Goal: Transaction & Acquisition: Purchase product/service

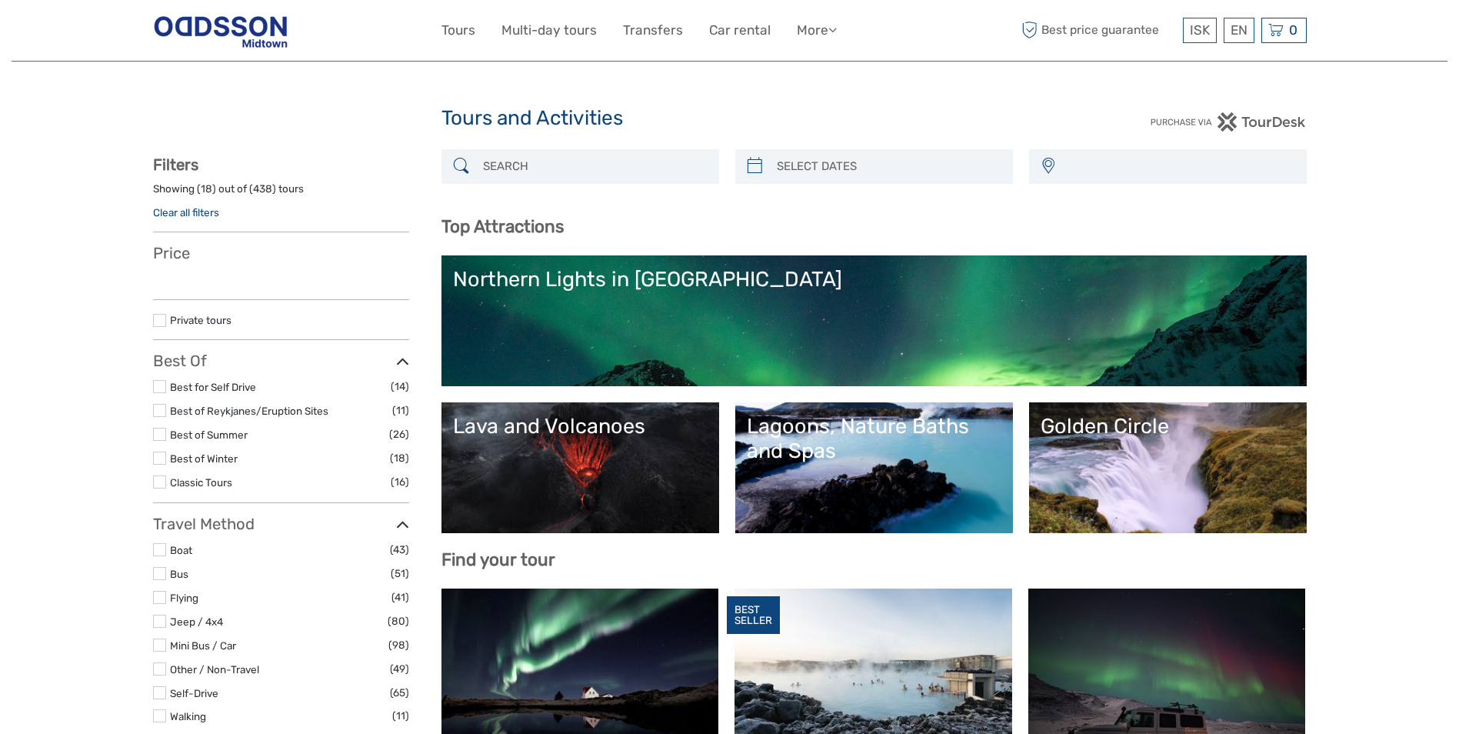
select select
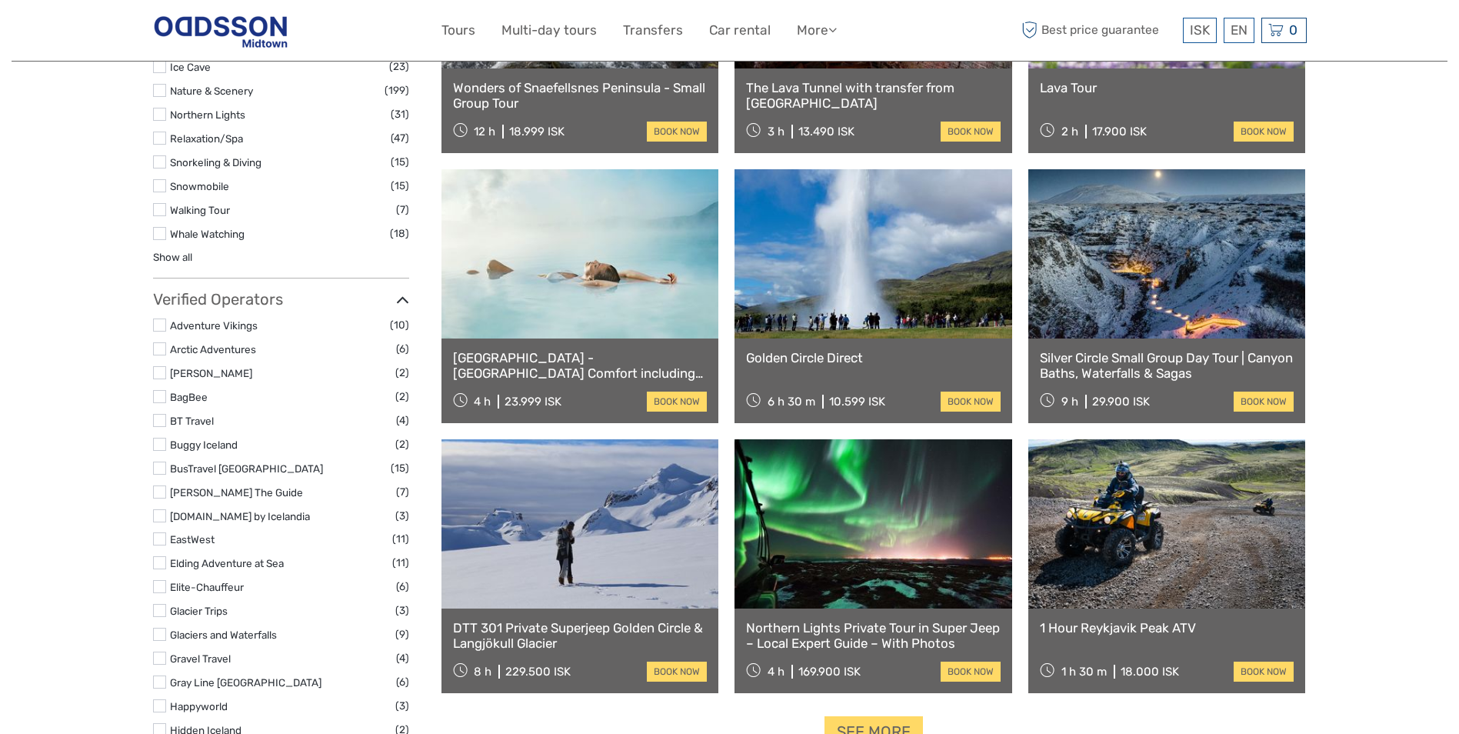
scroll to position [1538, 0]
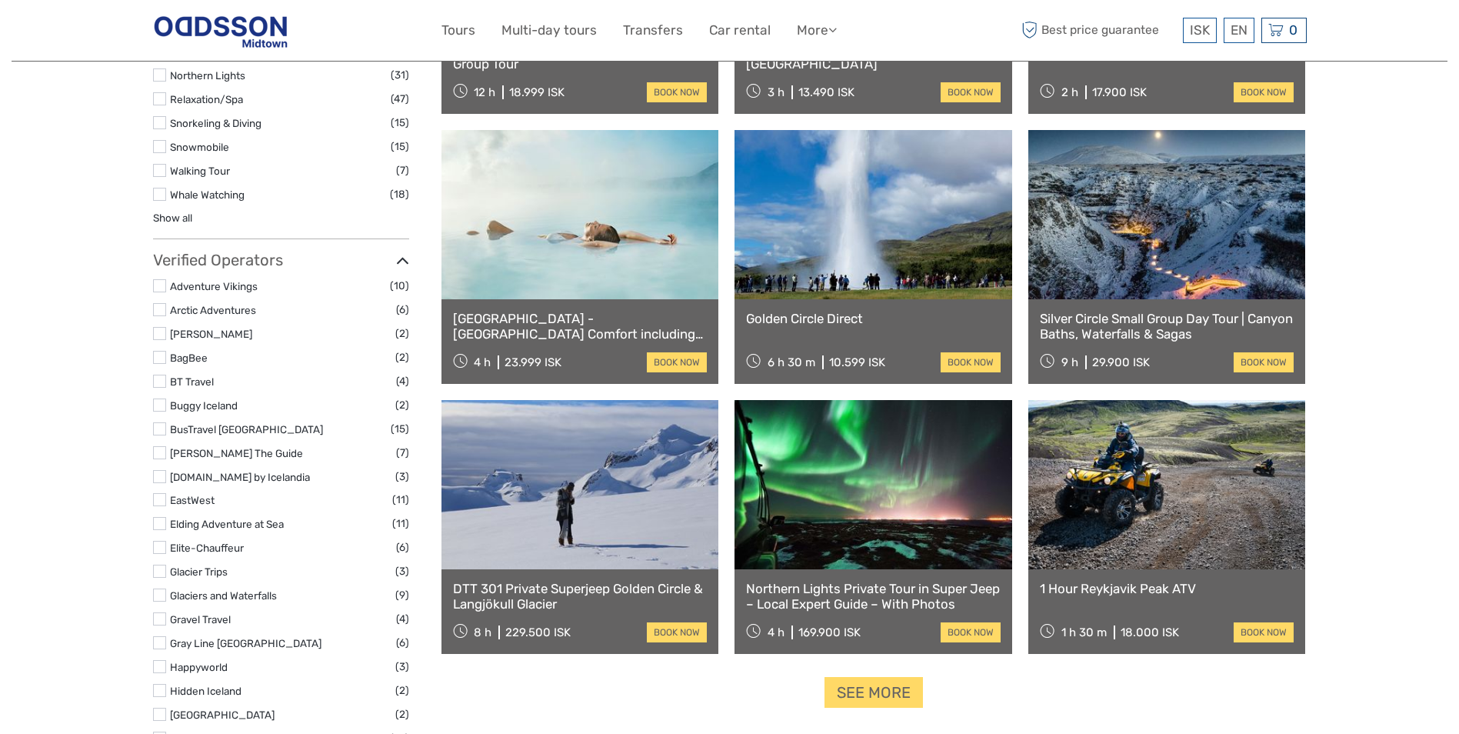
click at [1090, 254] on link at bounding box center [1167, 214] width 278 height 169
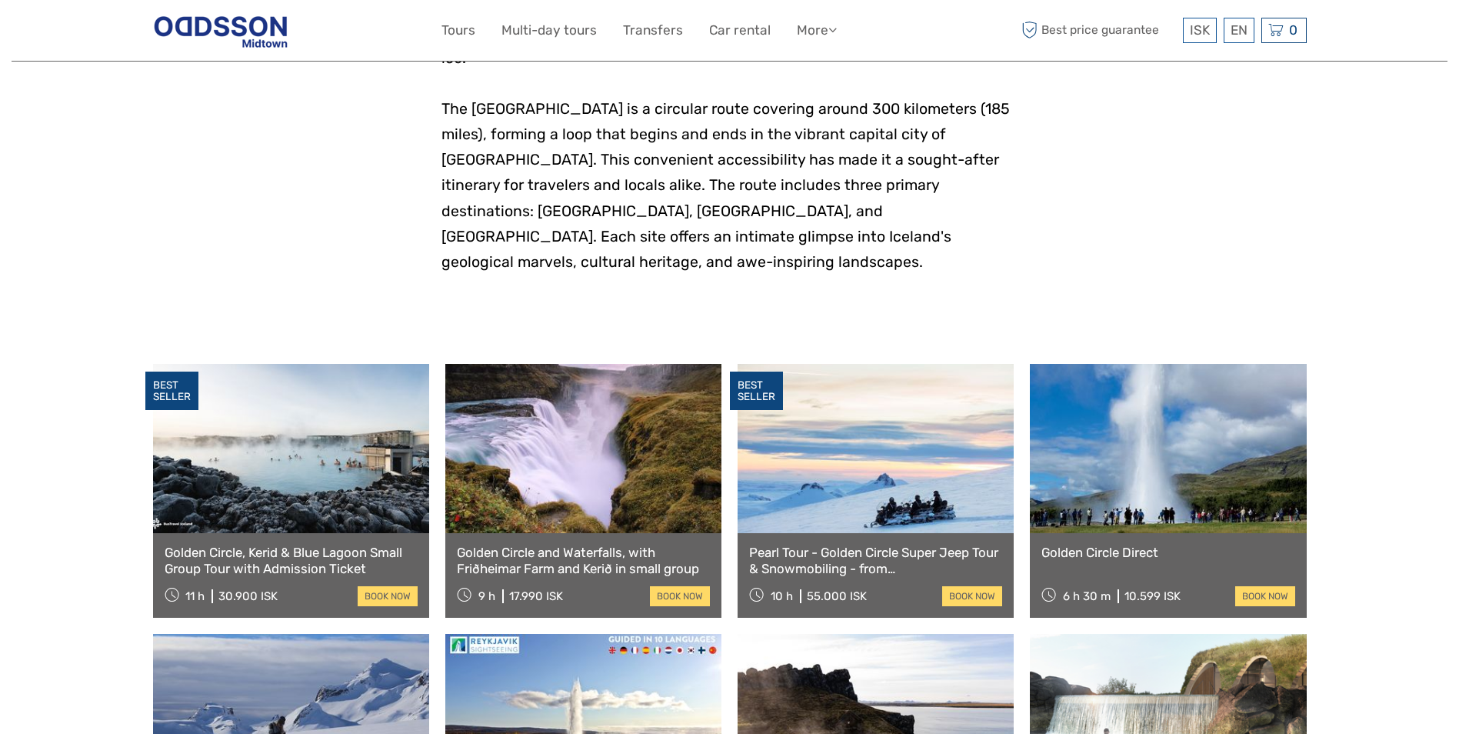
scroll to position [692, 0]
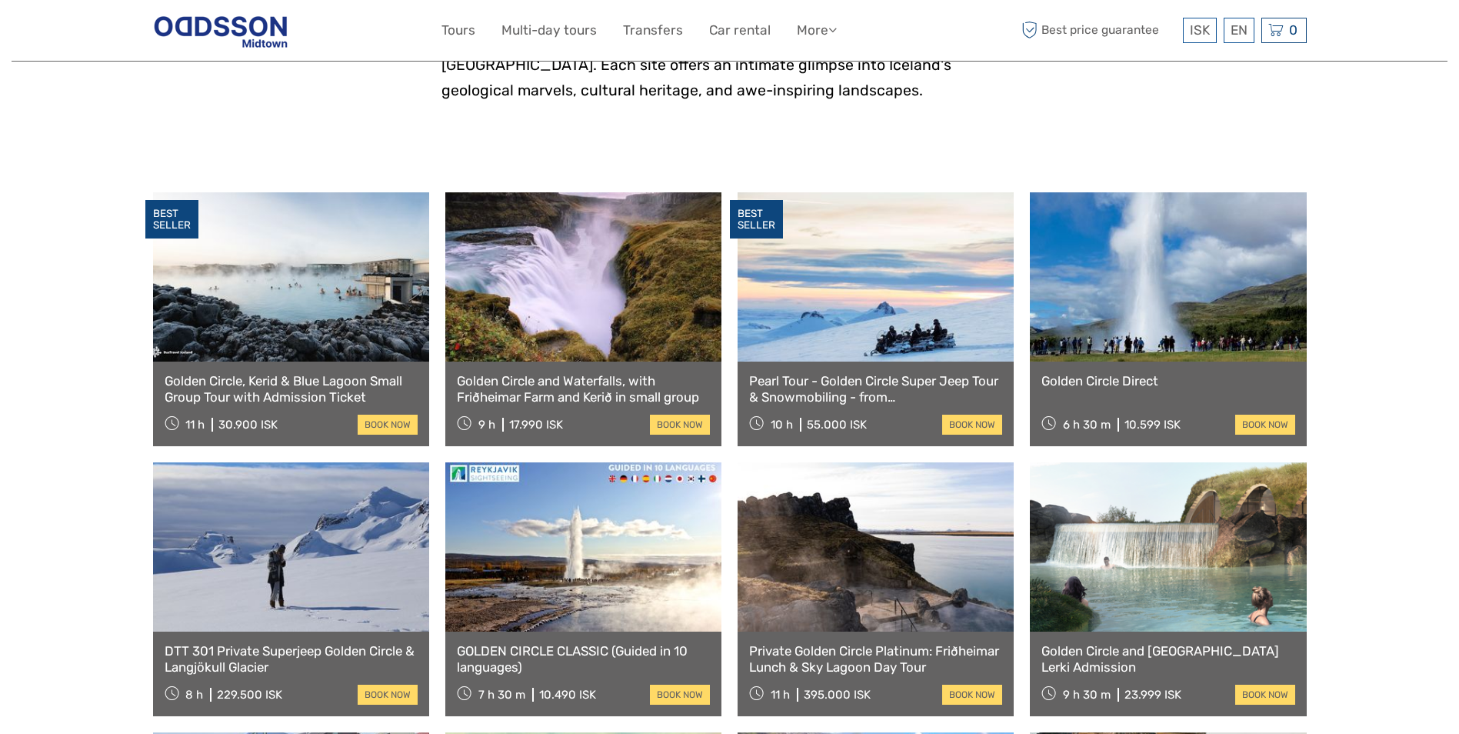
click at [334, 373] on link "Golden Circle, Kerid & Blue Lagoon Small Group Tour with Admission Ticket" at bounding box center [291, 389] width 253 height 32
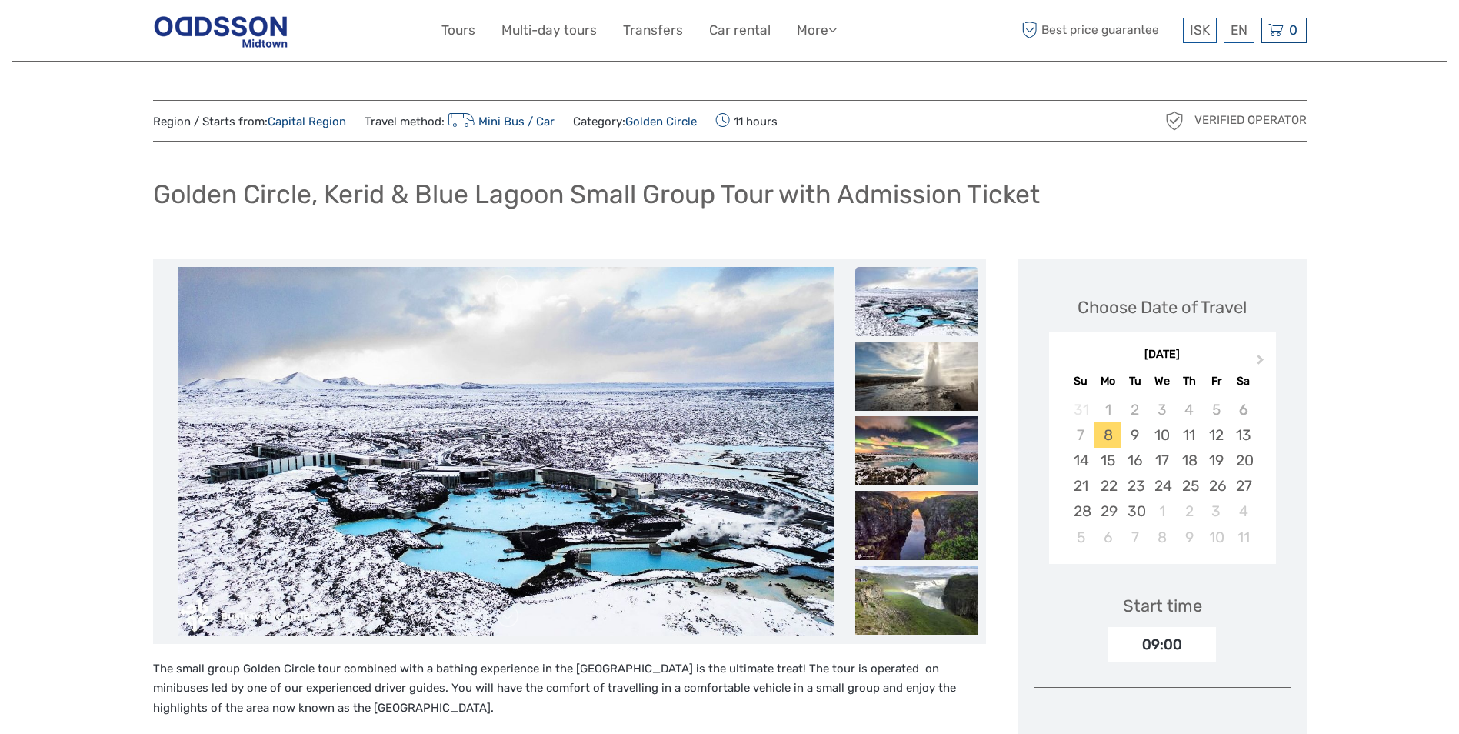
click at [445, 193] on h1 "Golden Circle, Kerid & Blue Lagoon Small Group Tour with Admission Ticket" at bounding box center [596, 194] width 887 height 32
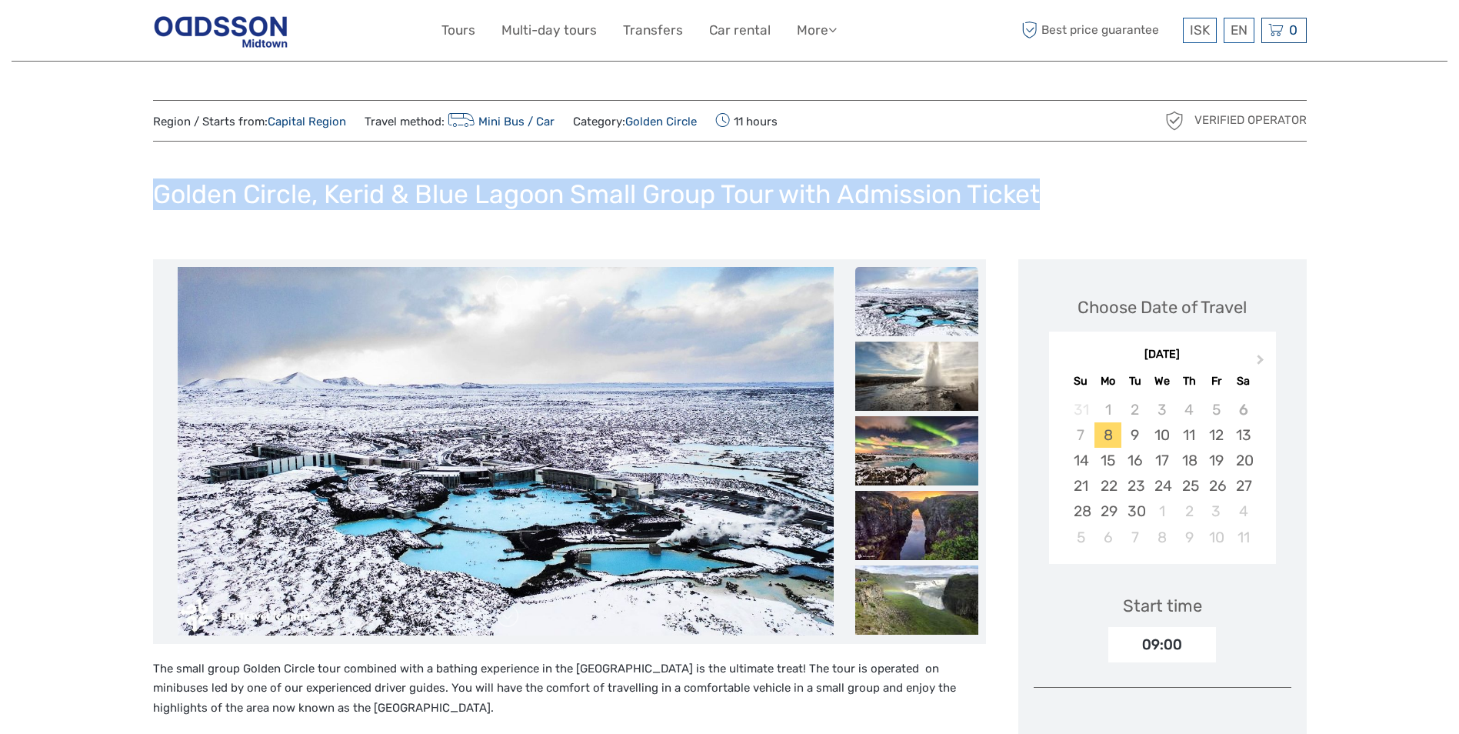
drag, startPoint x: 158, startPoint y: 192, endPoint x: 1058, endPoint y: 219, distance: 901.1
click at [1058, 219] on div "Golden Circle, Kerid & Blue Lagoon Small Group Tour with Admission Ticket" at bounding box center [730, 200] width 1154 height 56
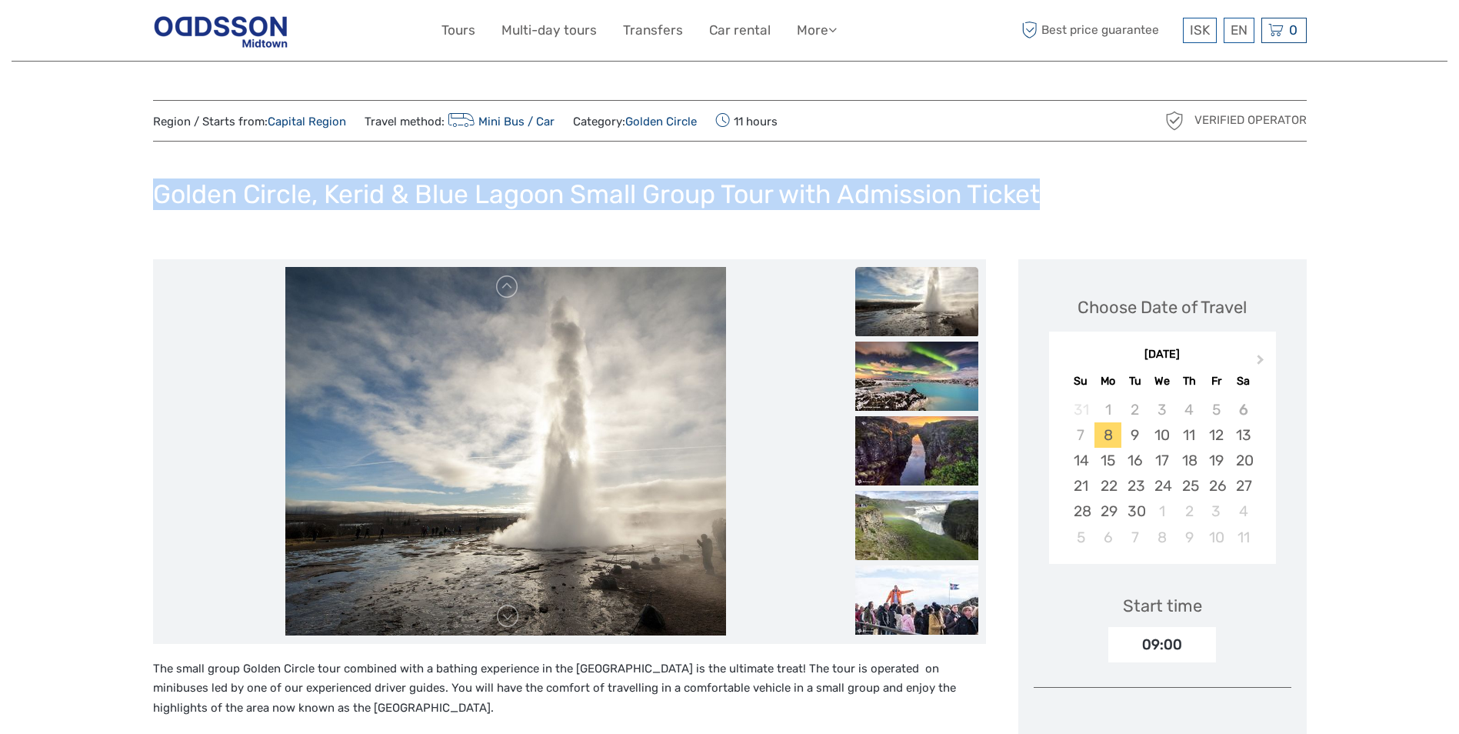
copy h1 "Golden Circle, Kerid & Blue Lagoon Small Group Tour with Admission Ticket"
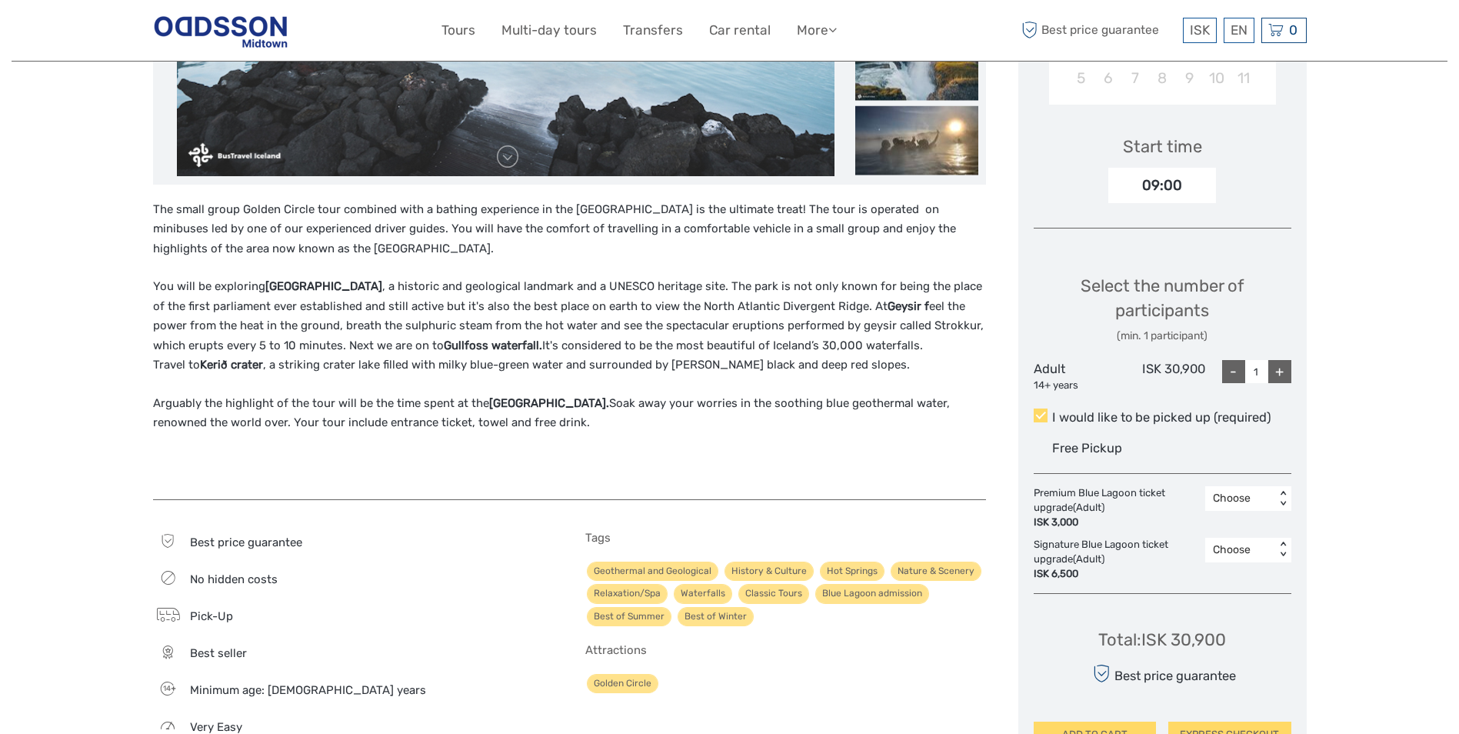
scroll to position [462, 0]
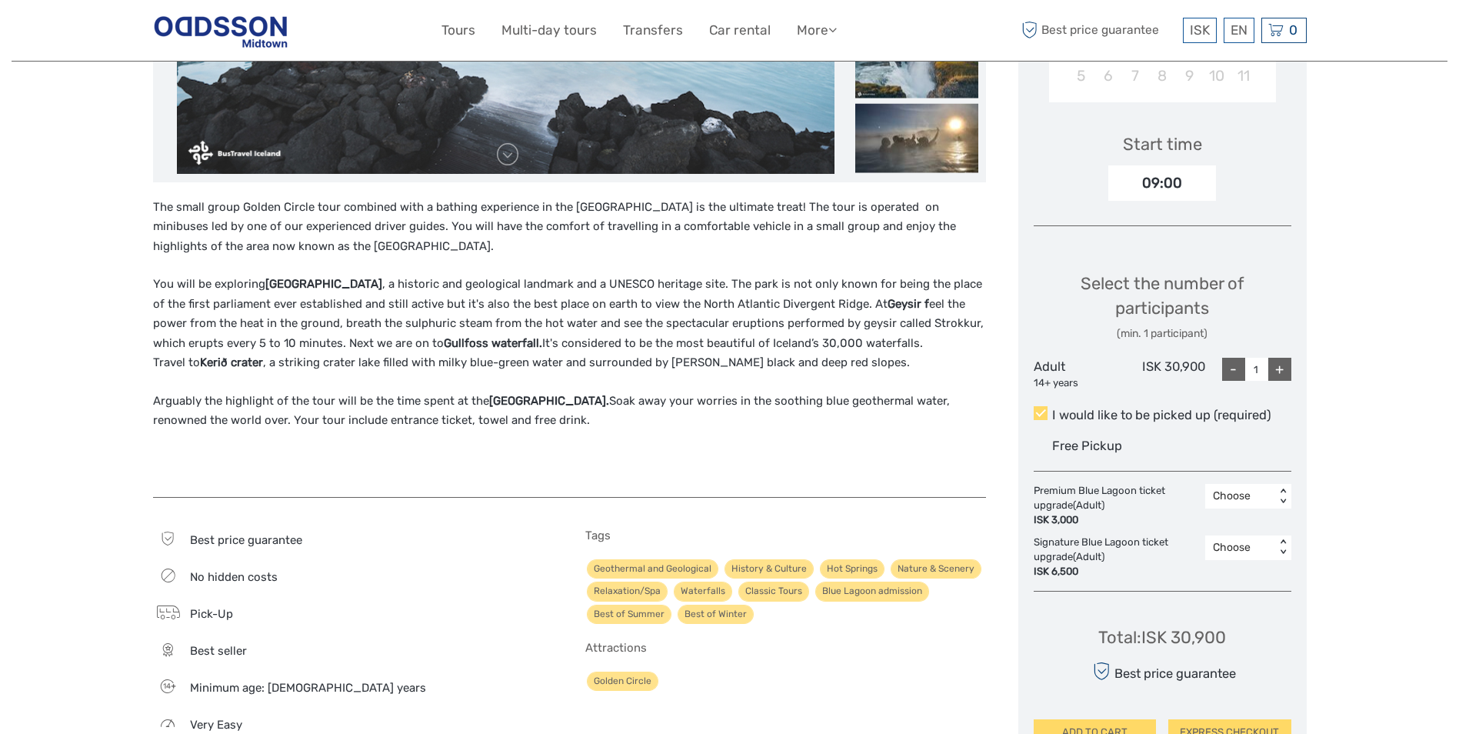
click at [1278, 362] on div "+" at bounding box center [1279, 369] width 23 height 23
type input "2"
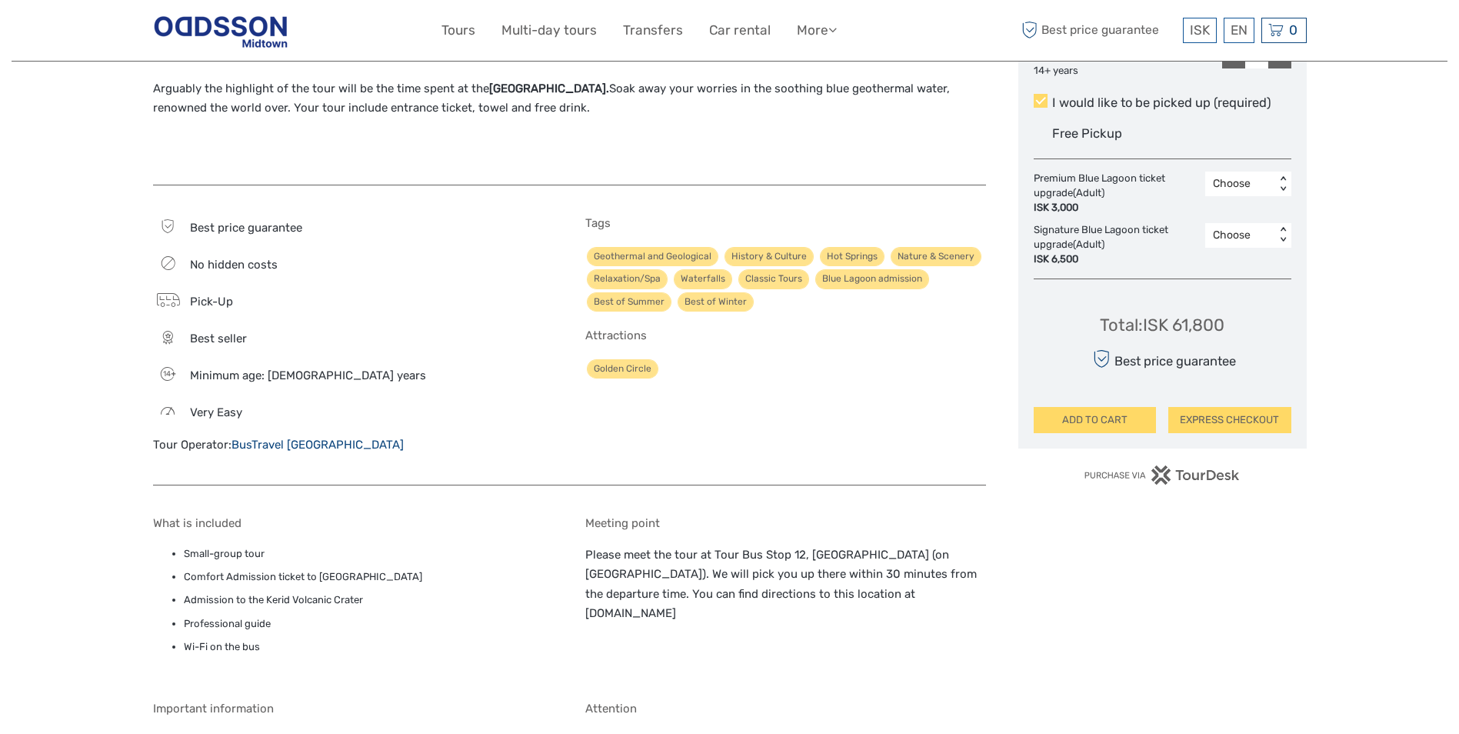
scroll to position [846, 0]
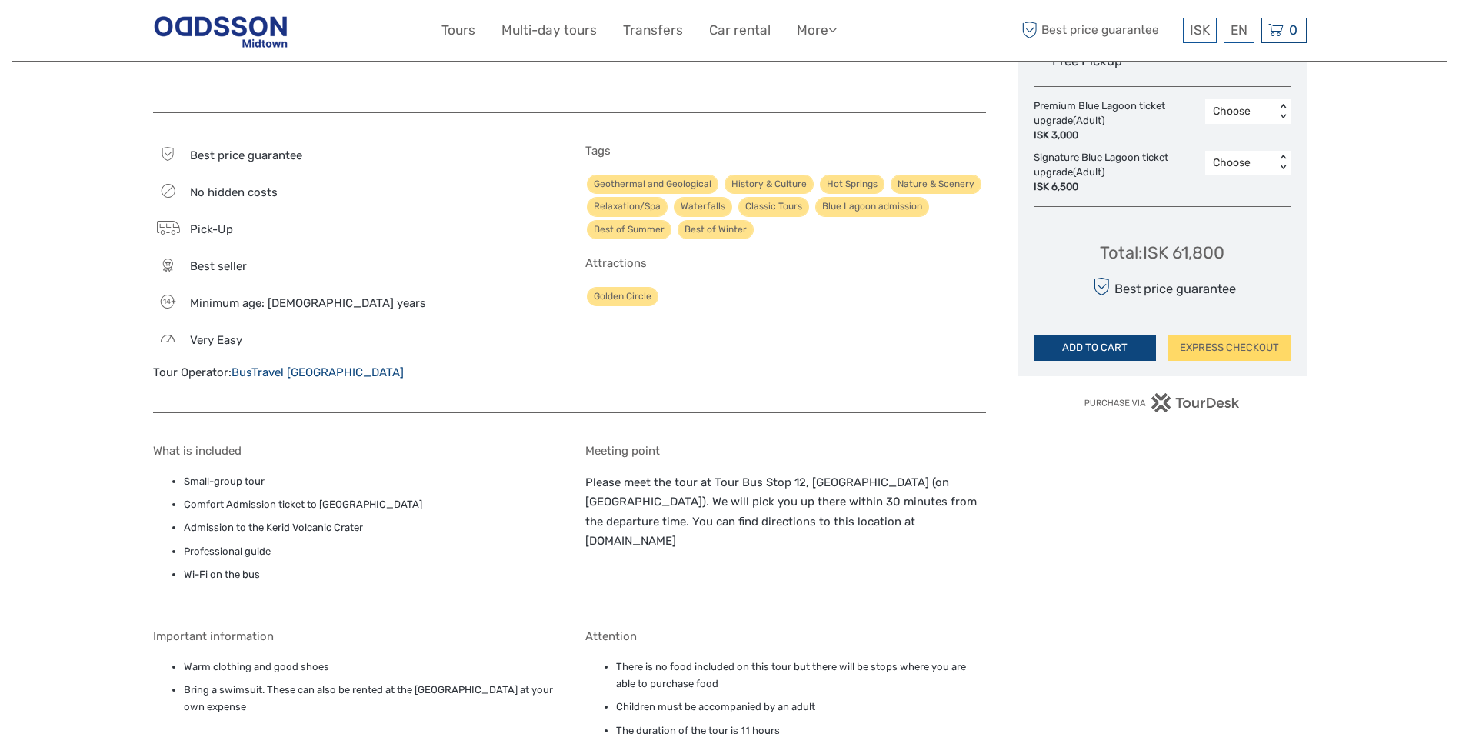
click at [1121, 343] on button "ADD TO CART" at bounding box center [1095, 348] width 123 height 26
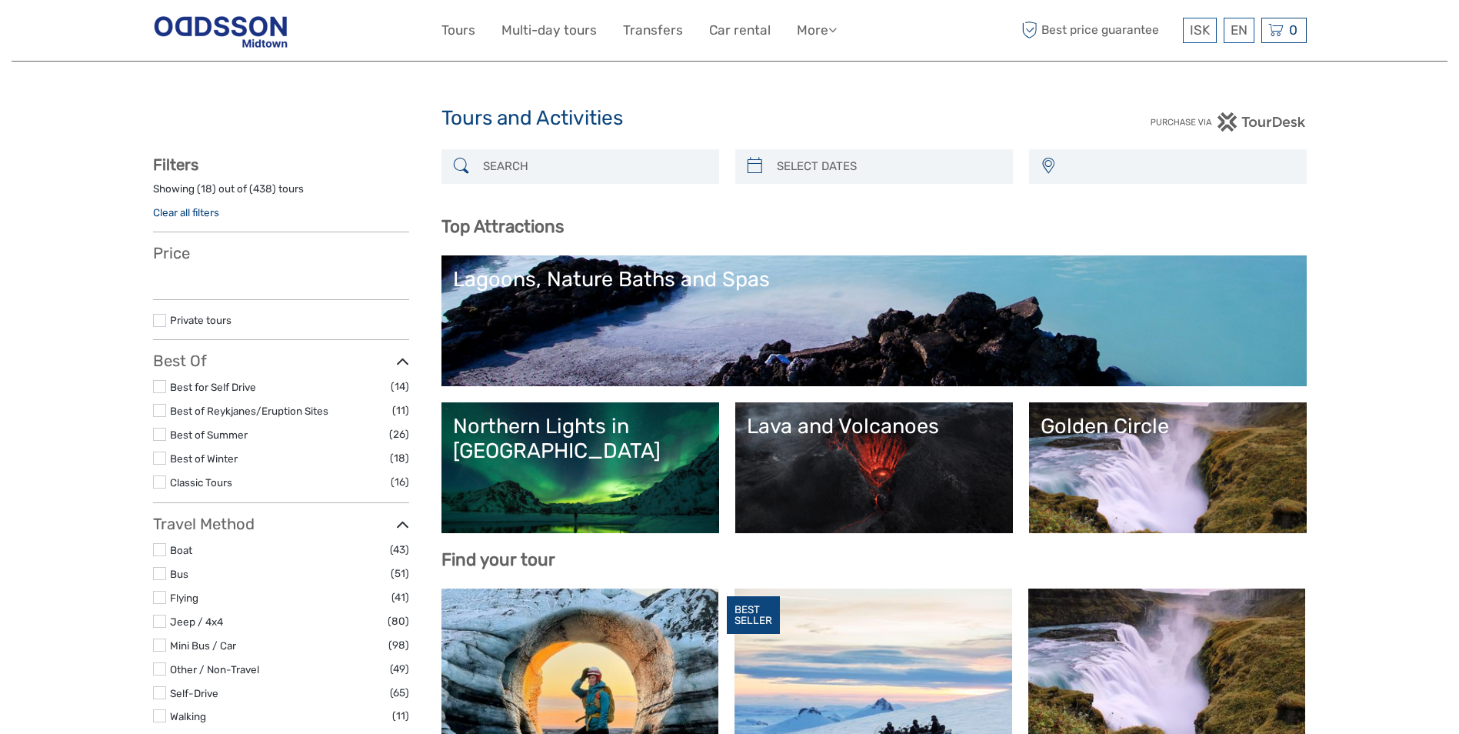
select select
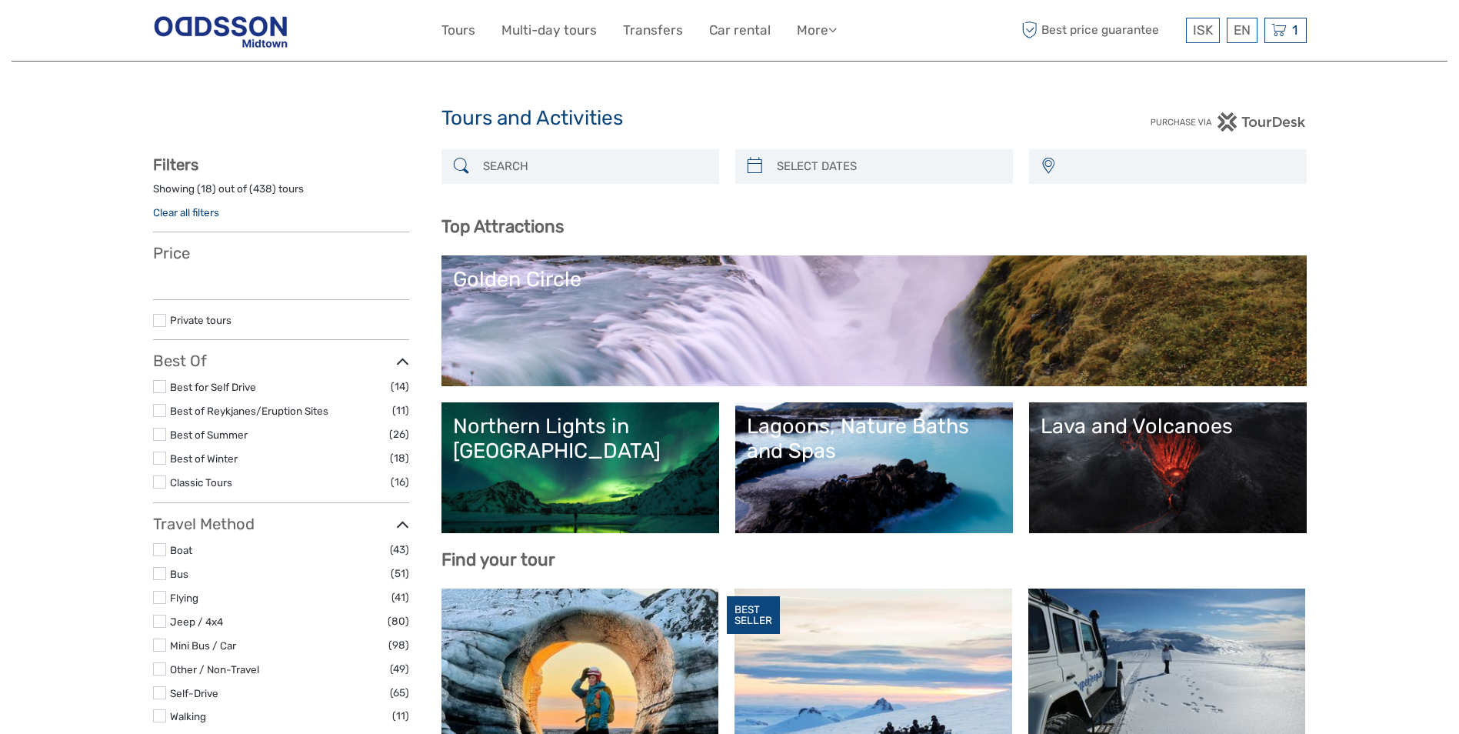
select select
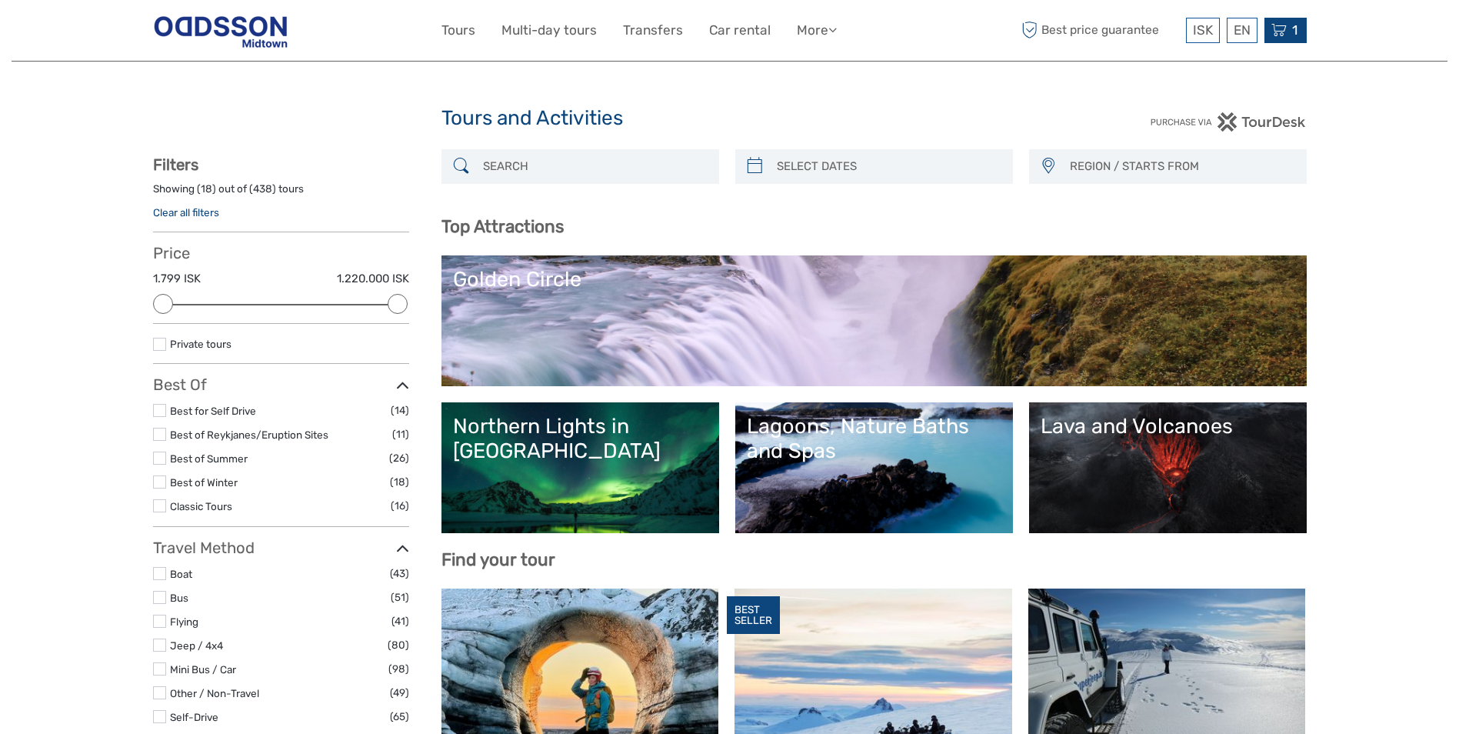
click at [1272, 27] on icon at bounding box center [1279, 30] width 15 height 19
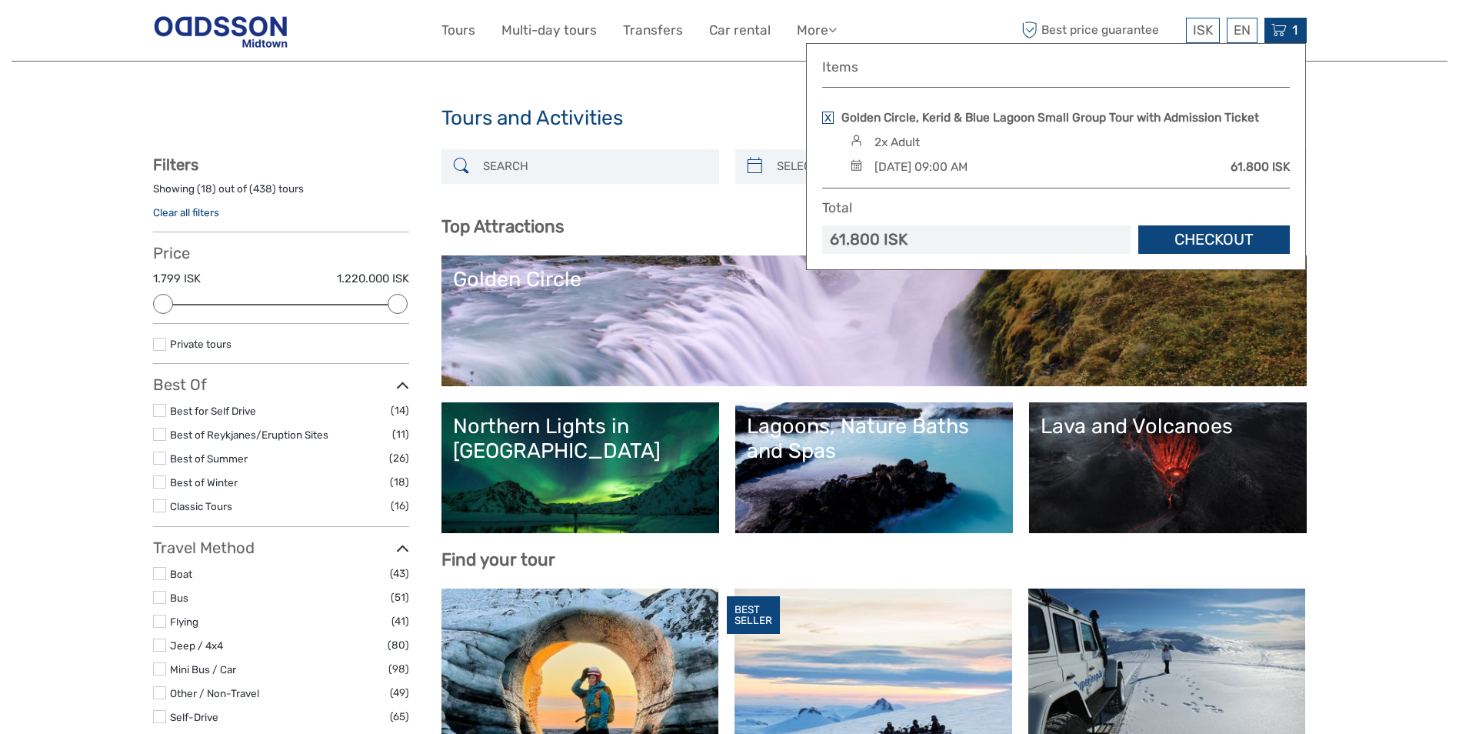
click at [1212, 242] on link "Checkout" at bounding box center [1214, 239] width 152 height 28
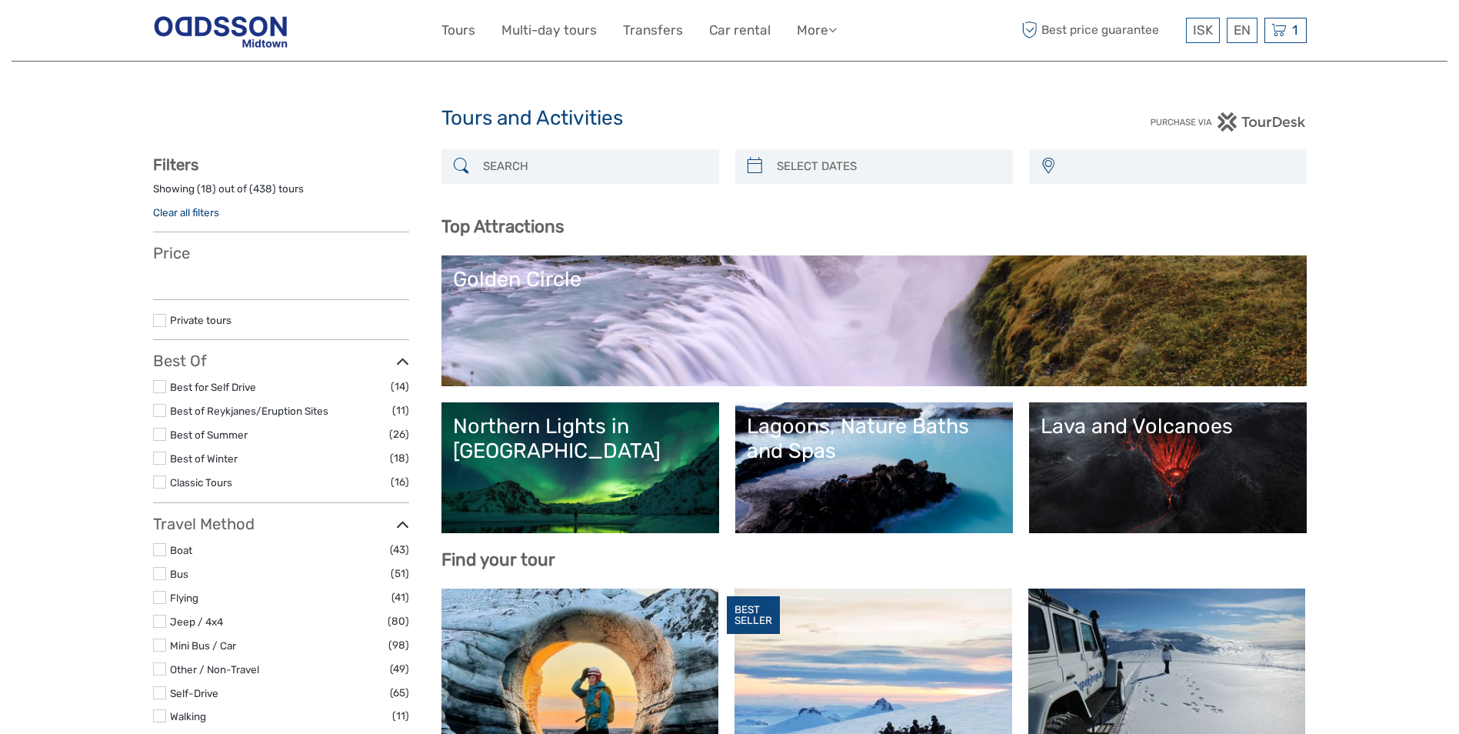
select select
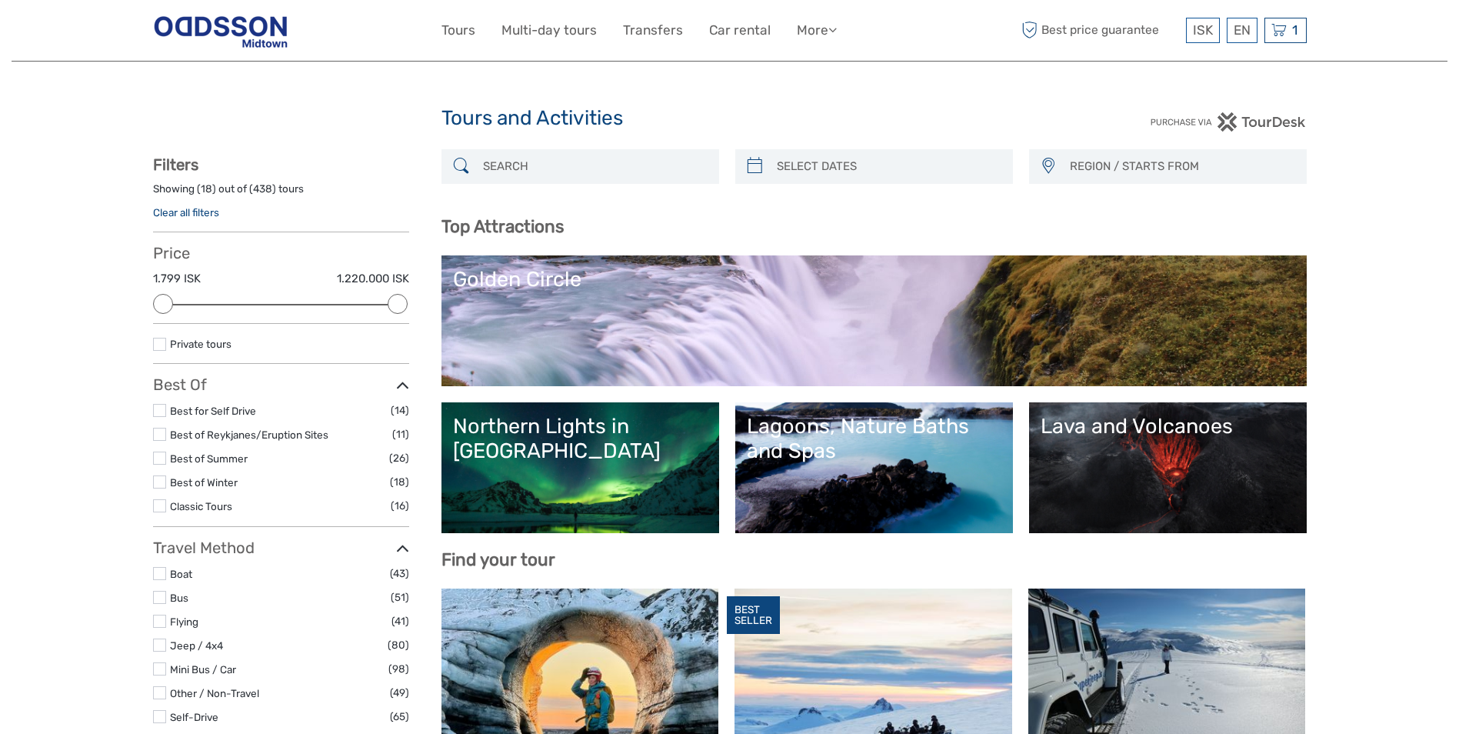
type input "06/09/2025"
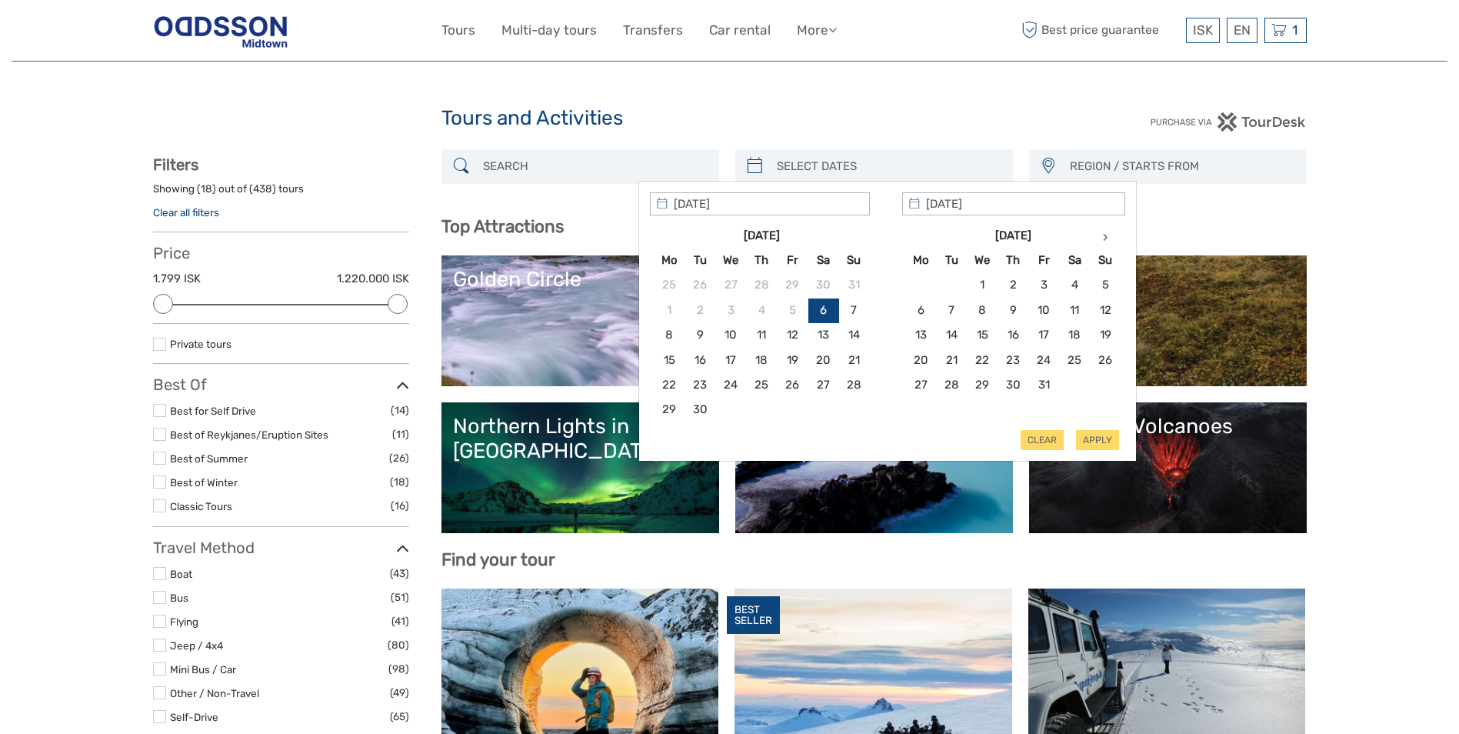
click at [862, 165] on input "search" at bounding box center [888, 166] width 235 height 27
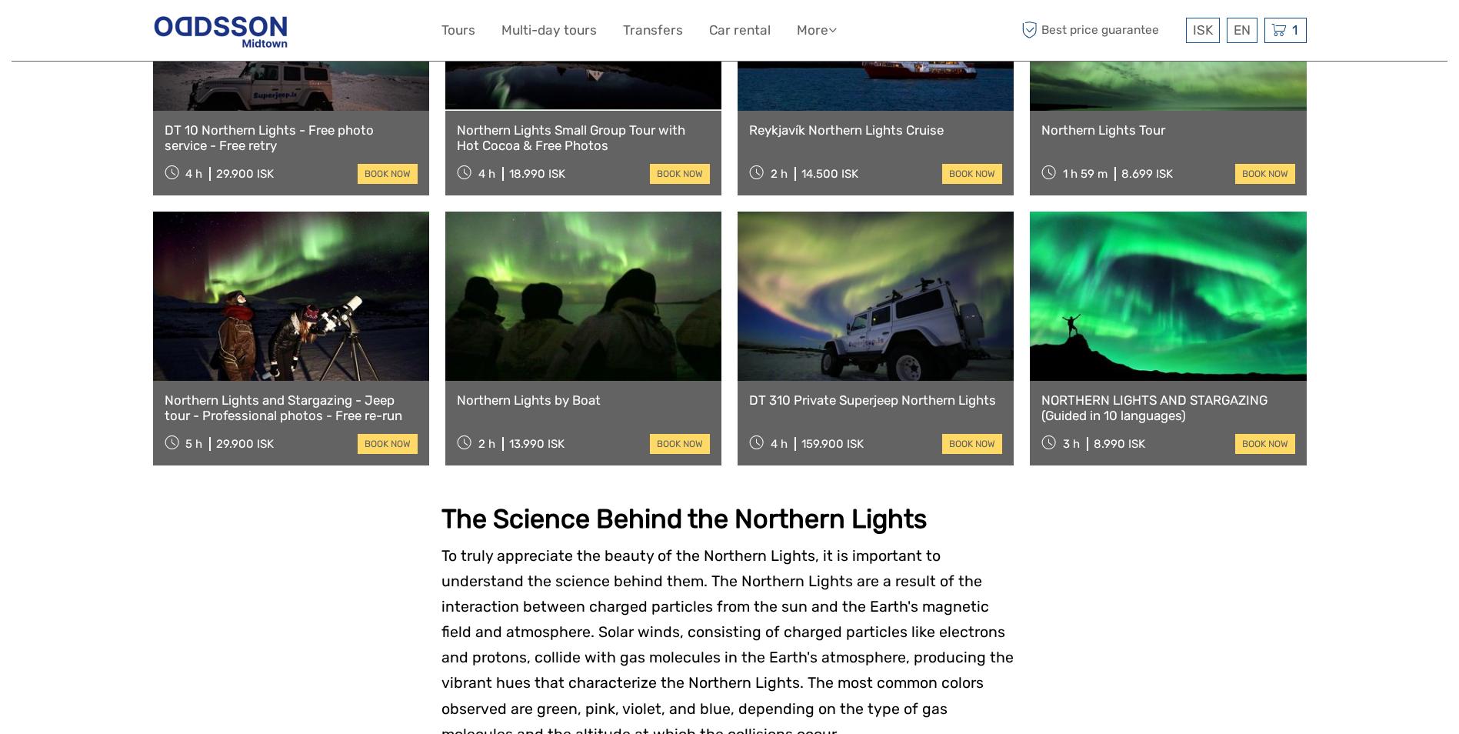
scroll to position [452, 0]
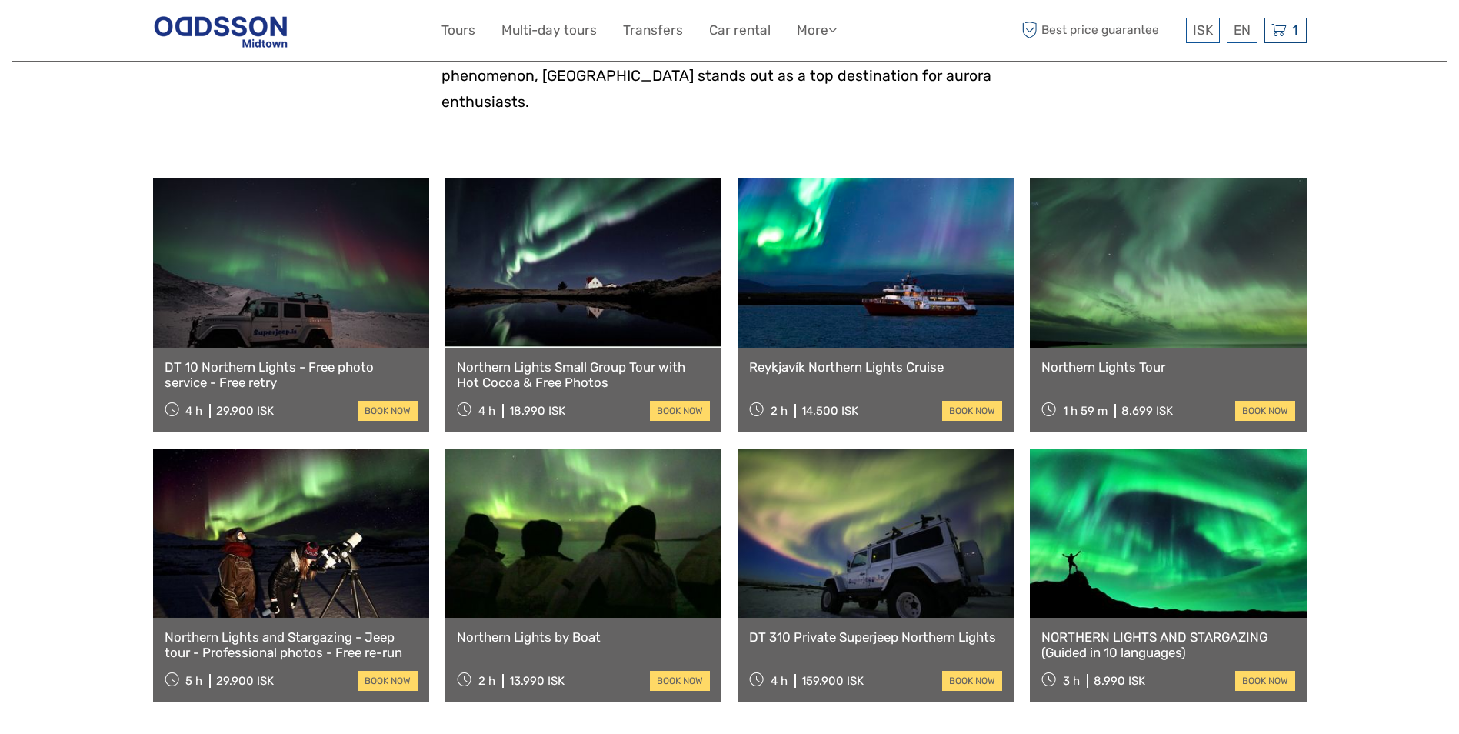
click at [548, 629] on link "Northern Lights by Boat" at bounding box center [583, 636] width 253 height 15
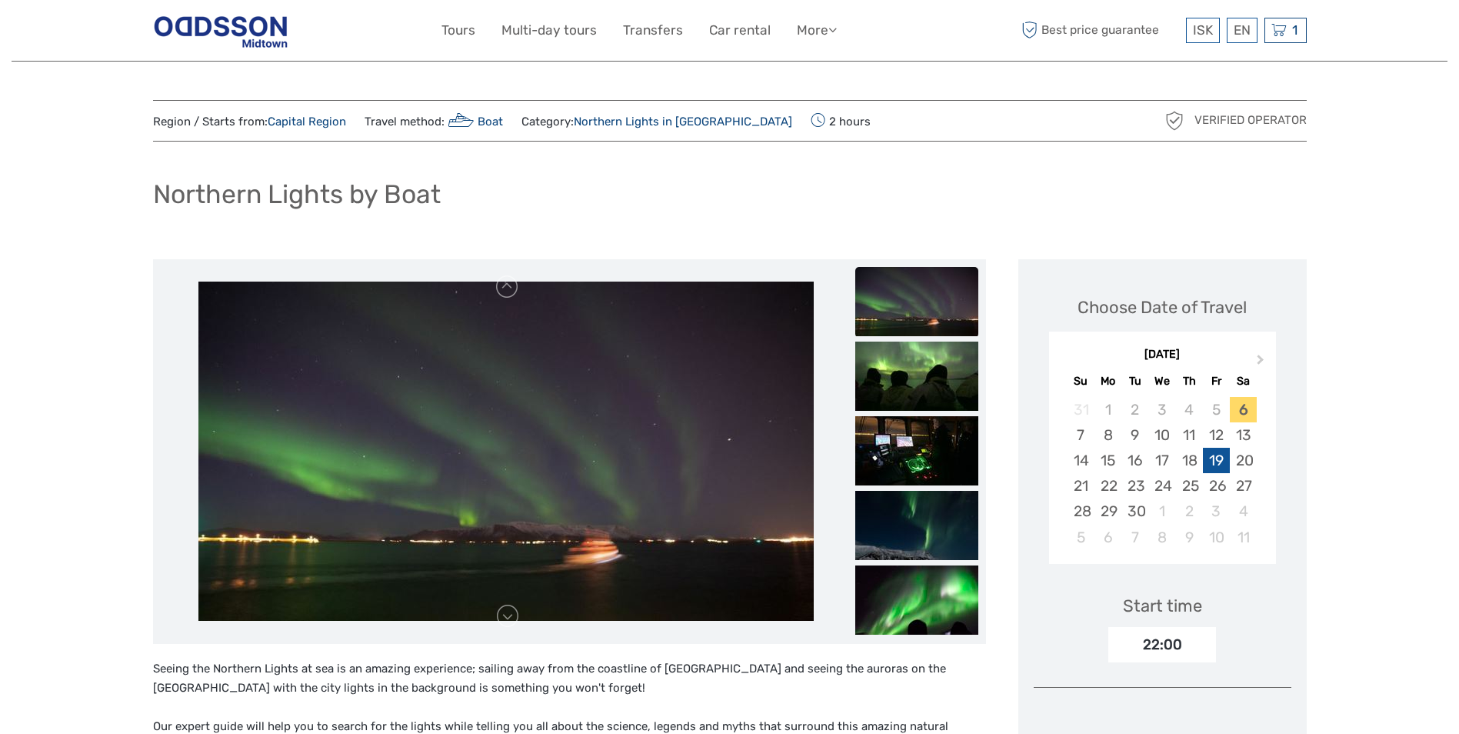
click at [1218, 455] on div "19" at bounding box center [1216, 460] width 27 height 25
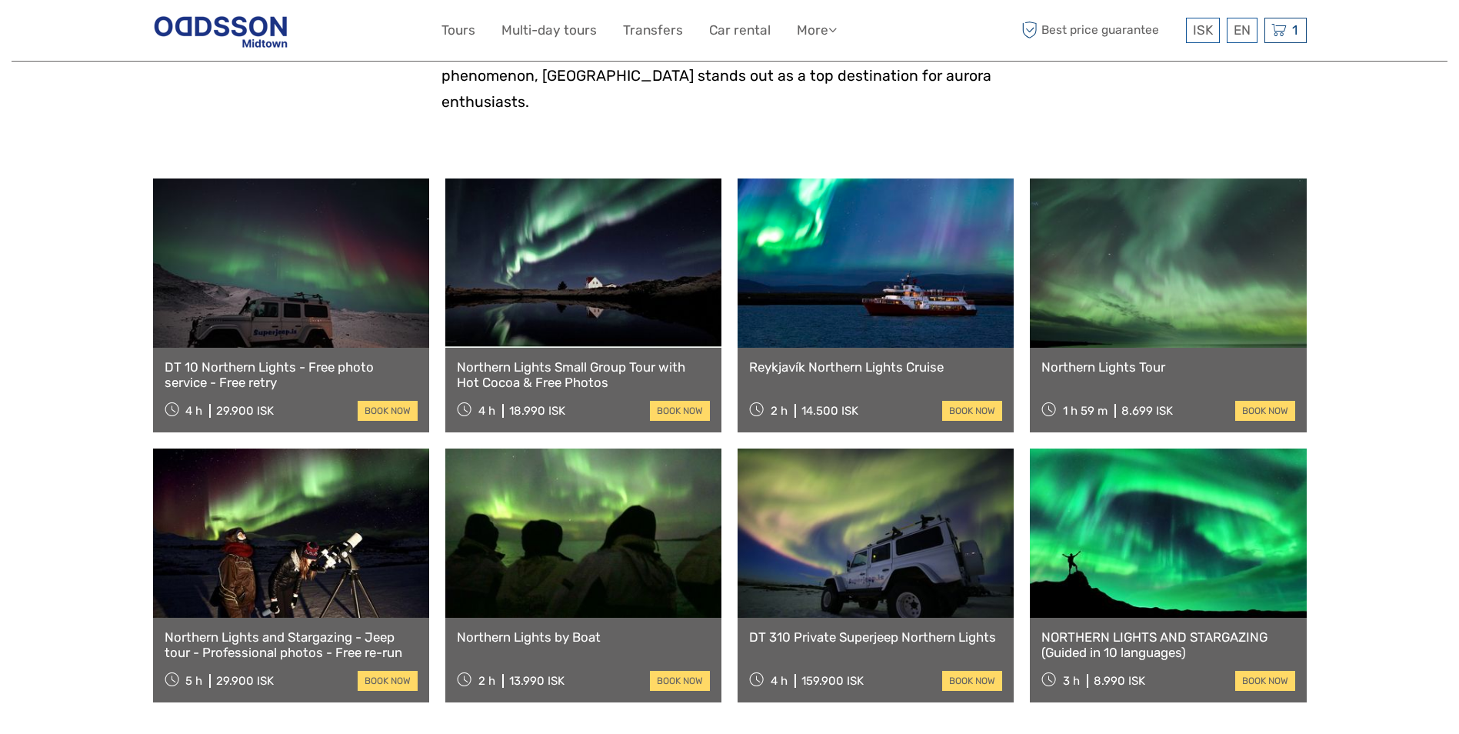
click at [860, 283] on link at bounding box center [876, 262] width 276 height 169
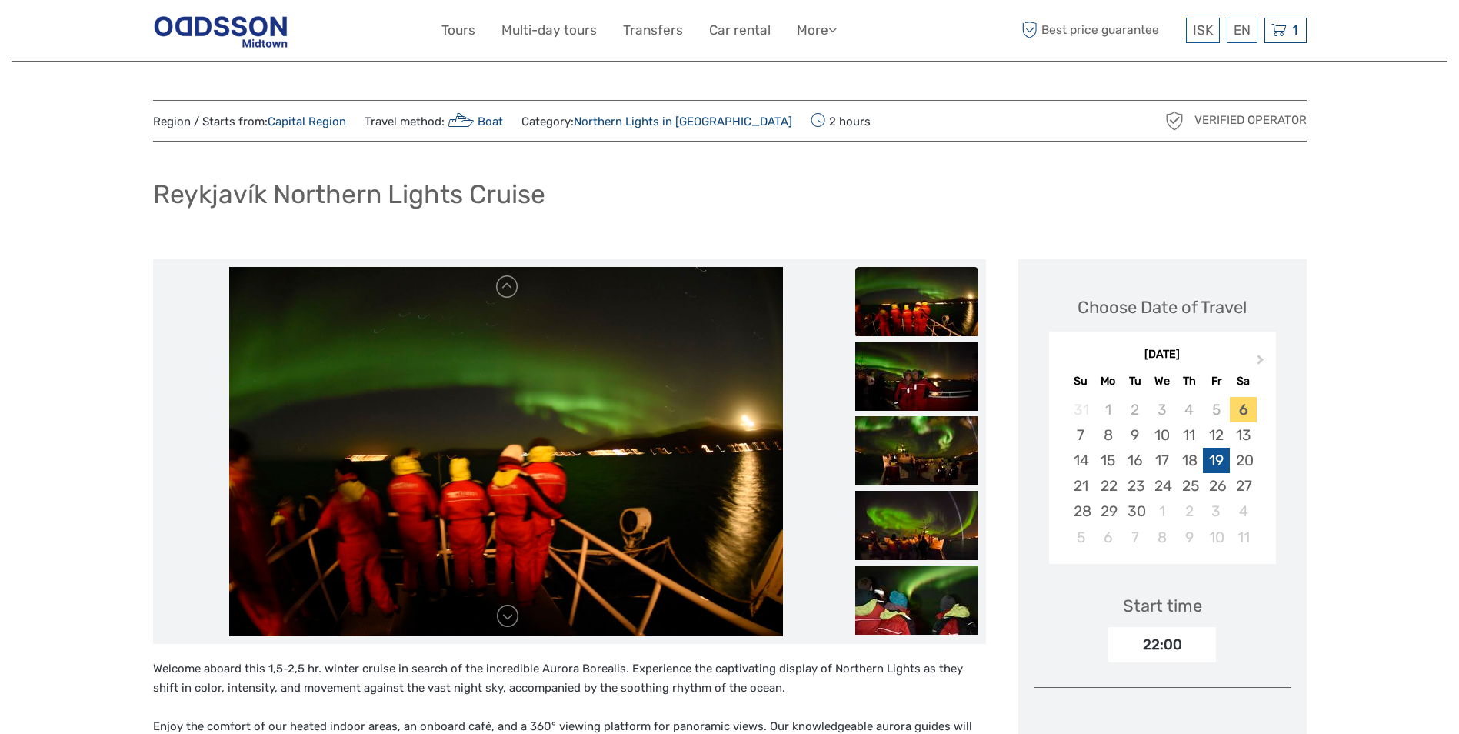
click at [1213, 457] on div "19" at bounding box center [1216, 460] width 27 height 25
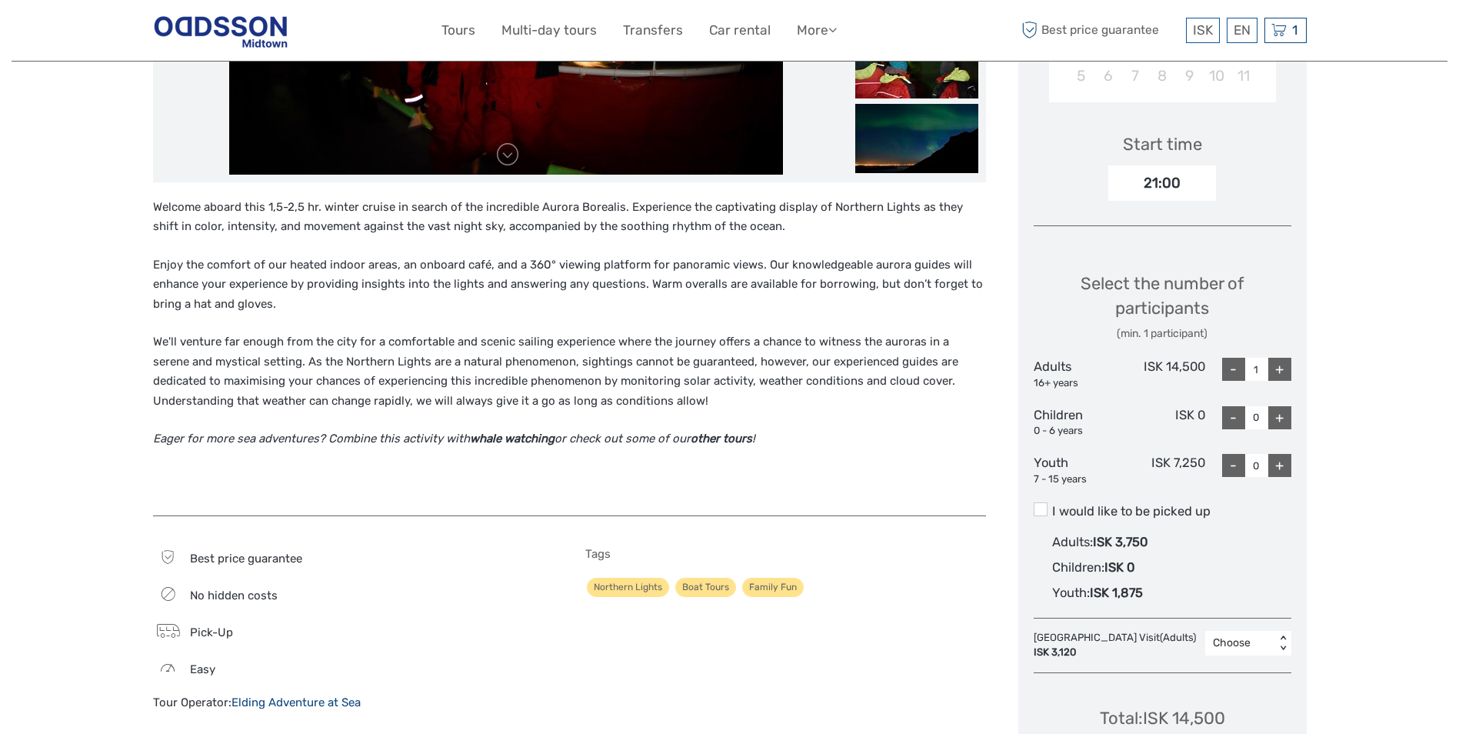
scroll to position [538, 0]
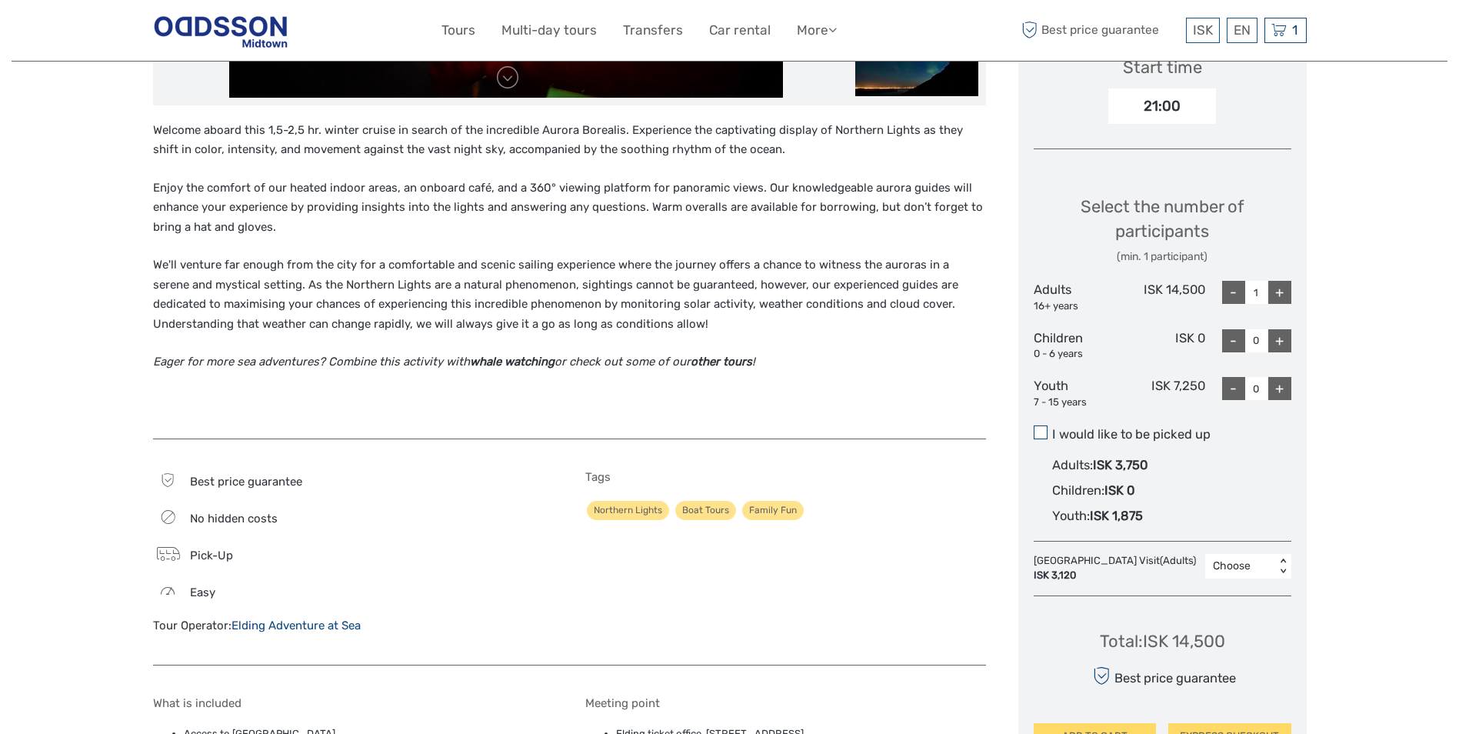
click at [1043, 429] on span at bounding box center [1041, 432] width 14 height 14
click at [1052, 428] on input "I would like to be picked up" at bounding box center [1052, 428] width 0 height 0
click at [1043, 429] on span at bounding box center [1041, 432] width 14 height 14
click at [1052, 428] on input "I would like to be picked up" at bounding box center [1052, 428] width 0 height 0
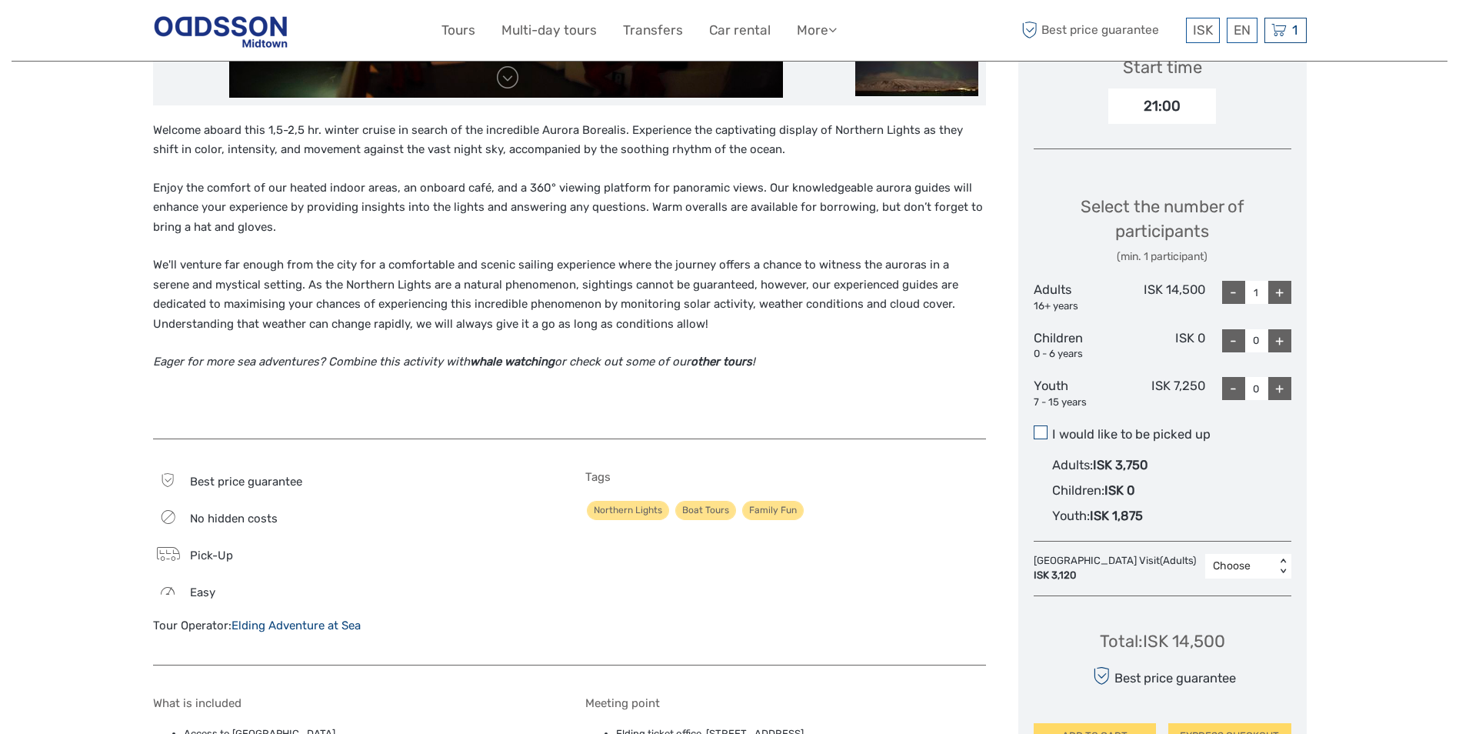
click at [1043, 428] on span at bounding box center [1041, 432] width 14 height 14
click at [1052, 428] on input "I would like to be picked up" at bounding box center [1052, 428] width 0 height 0
click at [1043, 428] on span at bounding box center [1041, 432] width 14 height 14
click at [1052, 428] on input "I would like to be picked up" at bounding box center [1052, 428] width 0 height 0
click at [1043, 428] on span at bounding box center [1041, 432] width 14 height 14
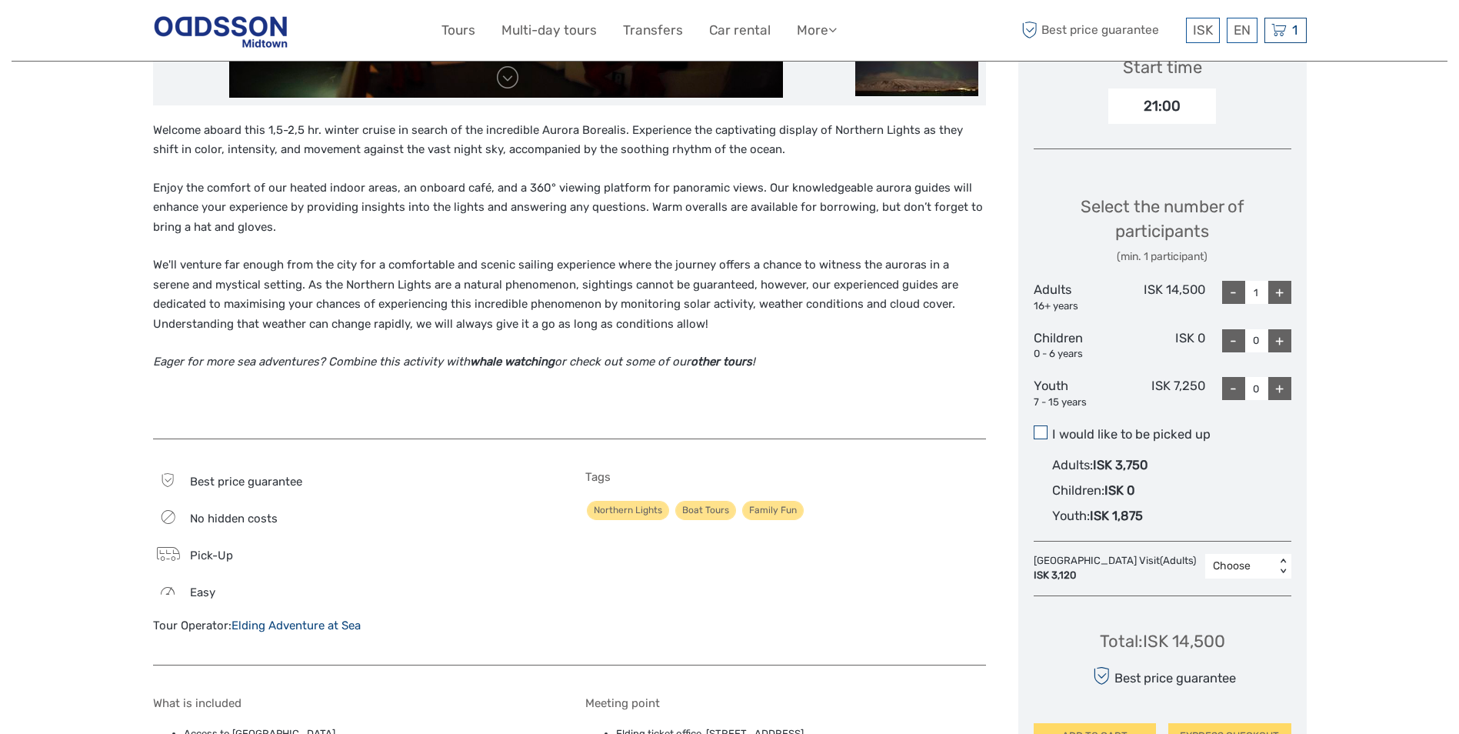
click at [1052, 428] on input "I would like to be picked up" at bounding box center [1052, 428] width 0 height 0
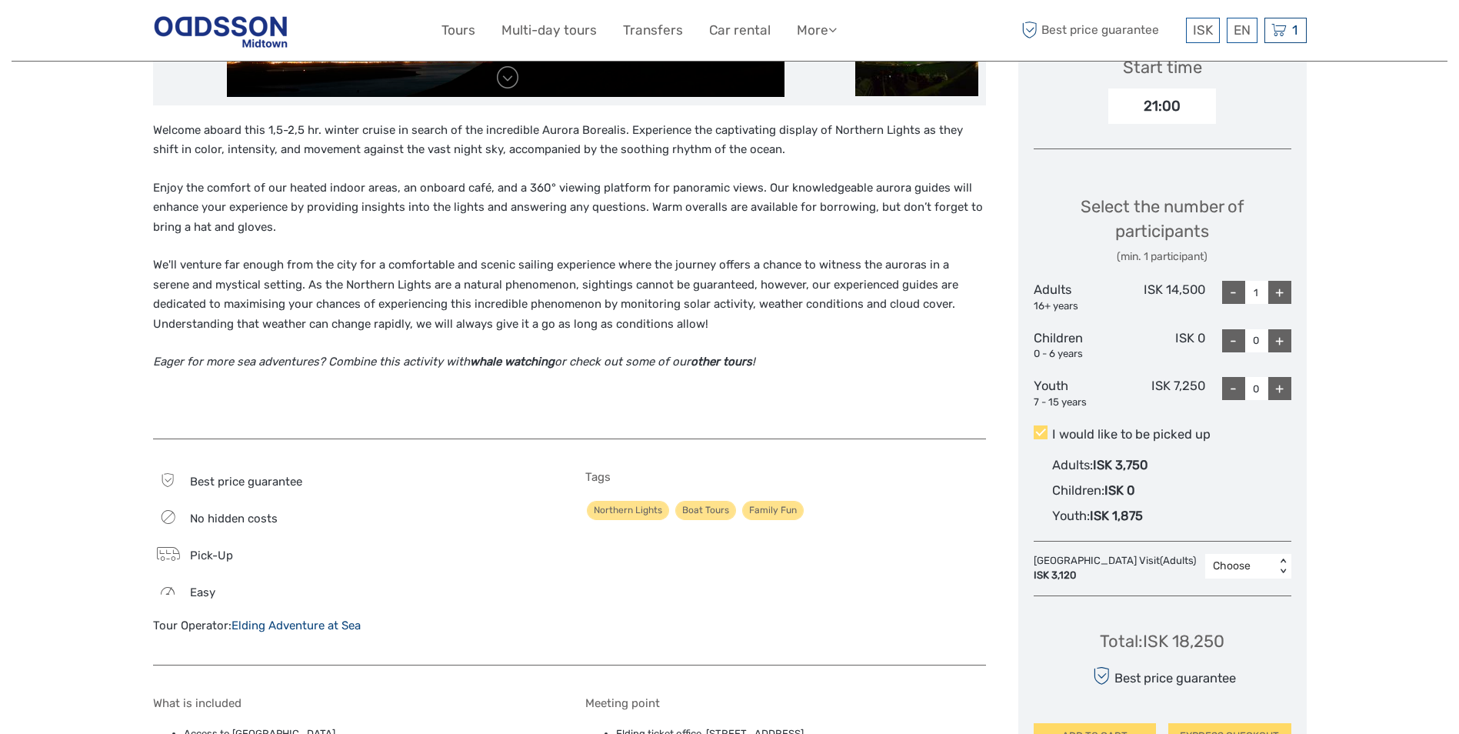
click at [1278, 293] on div "+" at bounding box center [1279, 292] width 23 height 23
type input "2"
